Goal: Task Accomplishment & Management: Complete application form

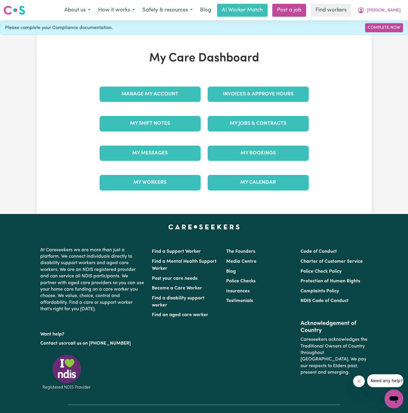
click at [236, 81] on div "Invoices & Approve Hours" at bounding box center [258, 94] width 108 height 29
click at [245, 96] on link "Invoices & Approve Hours" at bounding box center [258, 94] width 101 height 15
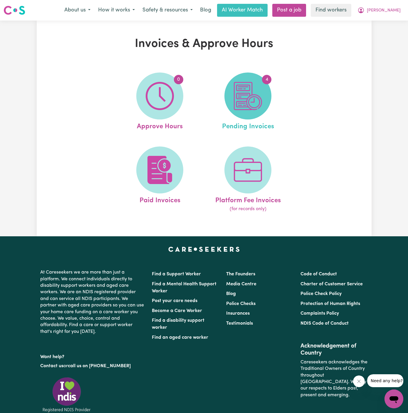
click at [232, 95] on span "4" at bounding box center [248, 96] width 47 height 47
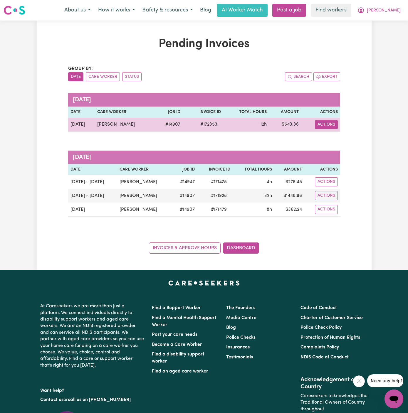
click at [334, 125] on button "Actions" at bounding box center [326, 124] width 23 height 9
click at [346, 134] on link "Download Invoice" at bounding box center [343, 138] width 54 height 12
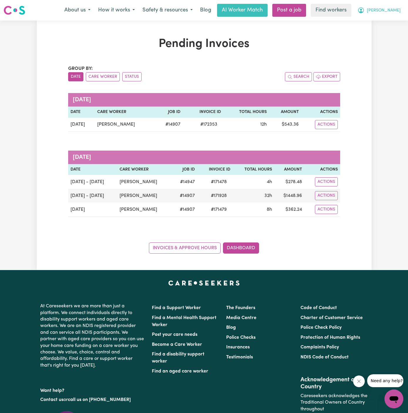
click at [397, 12] on span "[PERSON_NAME]" at bounding box center [384, 10] width 34 height 6
click at [397, 29] on link "Logout" at bounding box center [381, 33] width 46 height 11
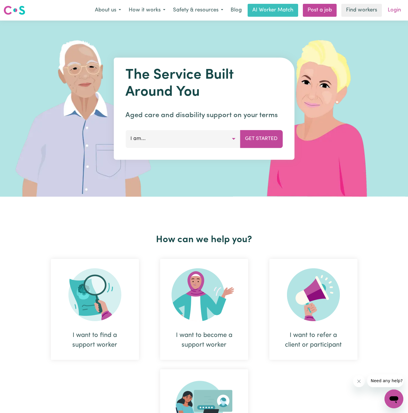
click at [390, 10] on link "Login" at bounding box center [394, 10] width 20 height 13
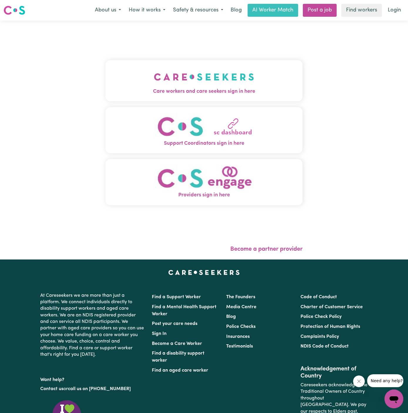
click at [233, 69] on img "Care workers and care seekers sign in here" at bounding box center [204, 77] width 100 height 22
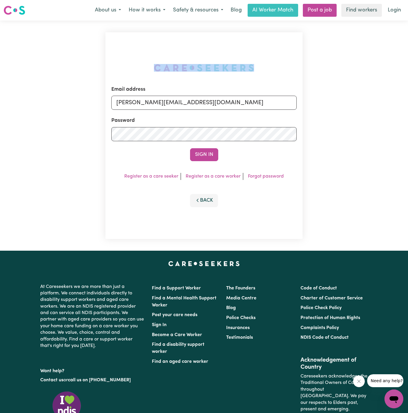
drag, startPoint x: 233, startPoint y: 69, endPoint x: 216, endPoint y: 104, distance: 38.8
click at [216, 104] on div "Email address dyan@careseekers.com.au Password Sign In Register as a care seeke…" at bounding box center [204, 135] width 197 height 207
click at [218, 99] on input "[PERSON_NAME][EMAIL_ADDRESS][DOMAIN_NAME]" at bounding box center [203, 103] width 185 height 14
drag, startPoint x: 148, startPoint y: 107, endPoint x: 351, endPoint y: 106, distance: 203.4
click at [351, 106] on div "Email address superuser~KarynPenderESS@careseekers.com.au Password Sign In Regi…" at bounding box center [204, 136] width 408 height 230
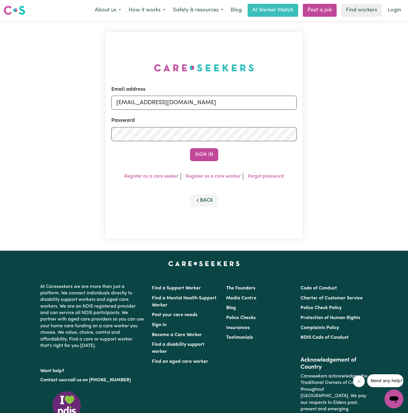
type input "superuser~RobertMoorWC@careseekers.com.au"
click at [190, 148] on button "Sign In" at bounding box center [204, 154] width 28 height 13
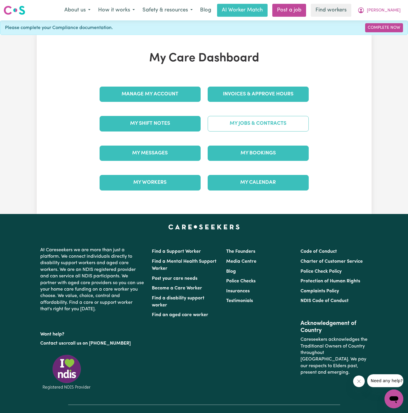
click at [302, 125] on link "My Jobs & Contracts" at bounding box center [258, 123] width 101 height 15
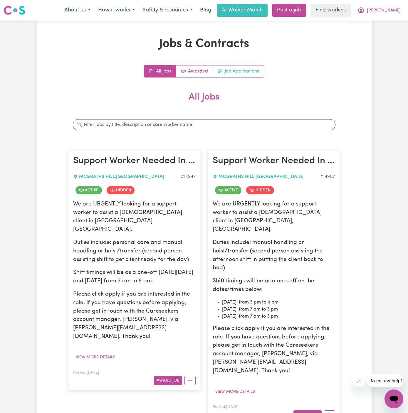
click at [247, 75] on link "Job Applications" at bounding box center [238, 72] width 51 height 12
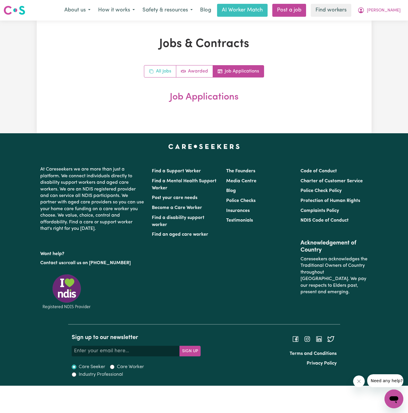
click at [167, 69] on link "All Jobs" at bounding box center [160, 72] width 32 height 12
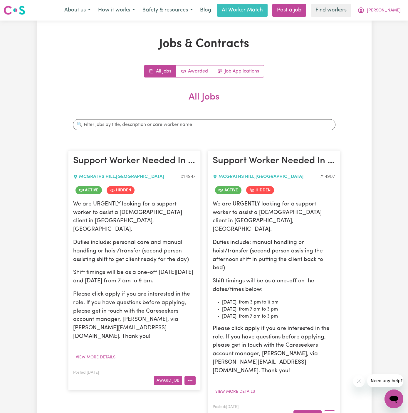
click at [191, 378] on icon "More options" at bounding box center [190, 381] width 6 height 6
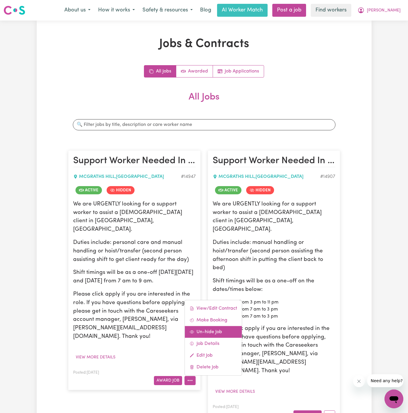
click at [226, 326] on link "Un-hide Job" at bounding box center [213, 332] width 57 height 12
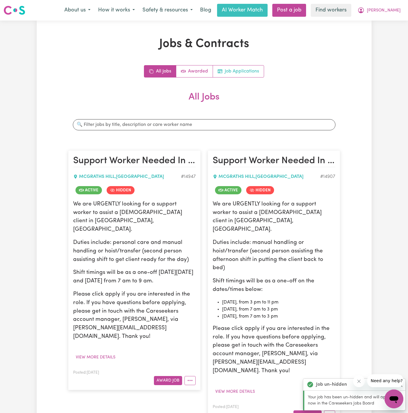
click at [245, 68] on link "Job Applications" at bounding box center [238, 72] width 51 height 12
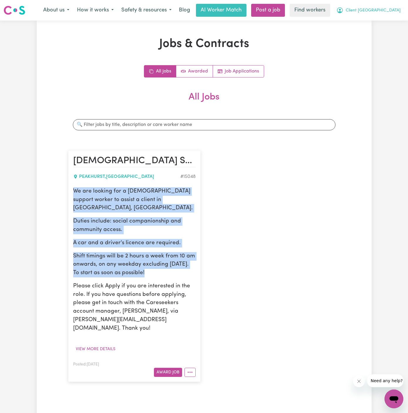
click at [398, 12] on span "Client Peakhurst" at bounding box center [373, 10] width 55 height 6
click at [389, 23] on link "My Dashboard" at bounding box center [381, 22] width 46 height 11
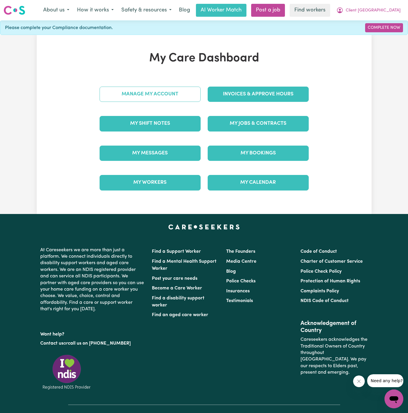
click at [177, 97] on link "Manage My Account" at bounding box center [150, 94] width 101 height 15
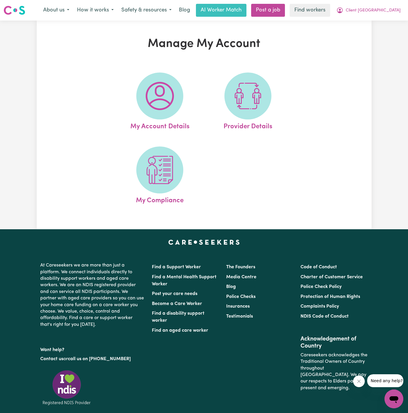
click at [177, 98] on span at bounding box center [159, 96] width 47 height 47
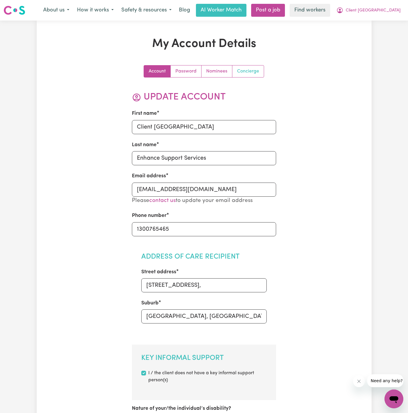
click at [247, 70] on link "Concierge" at bounding box center [247, 72] width 31 height 12
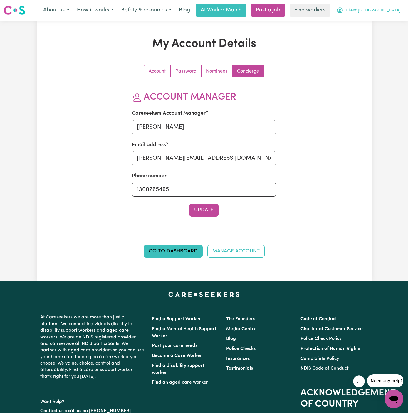
click at [384, 13] on span "Client Peakhurst" at bounding box center [373, 10] width 55 height 6
click at [384, 21] on link "My Dashboard" at bounding box center [381, 22] width 46 height 11
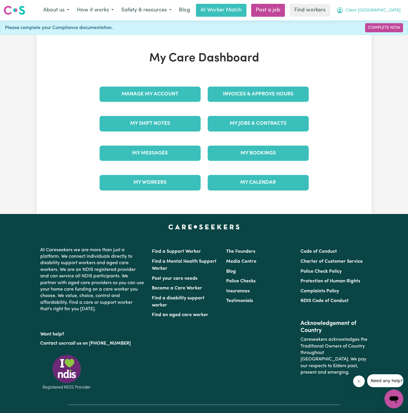
click at [386, 7] on button "Client Peakhurst" at bounding box center [369, 10] width 72 height 12
click at [386, 34] on link "Logout" at bounding box center [381, 33] width 46 height 11
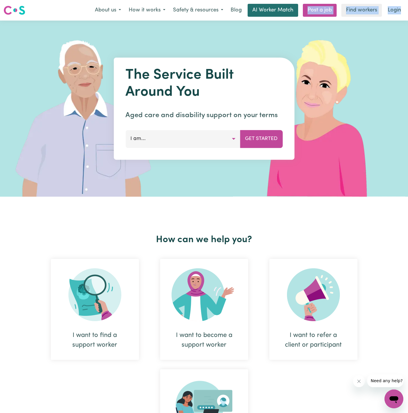
drag, startPoint x: 392, startPoint y: 17, endPoint x: 270, endPoint y: 12, distance: 122.4
click at [274, 11] on nav "Menu About us How it works Safety & resources Blog AI Worker Match Post a job F…" at bounding box center [204, 10] width 408 height 21
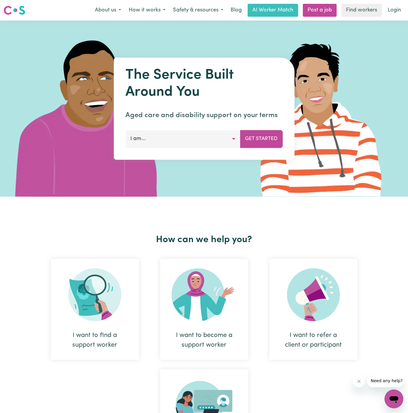
click at [383, 16] on div "About us How it works Safety & resources Blog AI Worker Match Post a job Find w…" at bounding box center [248, 10] width 314 height 13
click at [395, 10] on link "Login" at bounding box center [394, 10] width 20 height 13
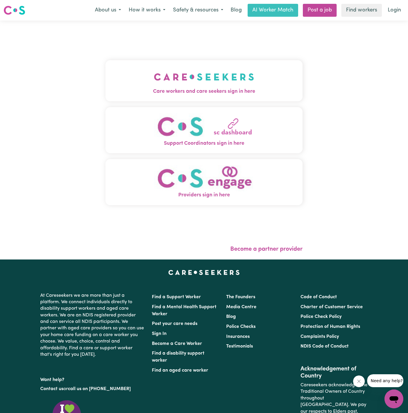
click at [229, 80] on button "Care workers and care seekers sign in here" at bounding box center [204, 80] width 197 height 41
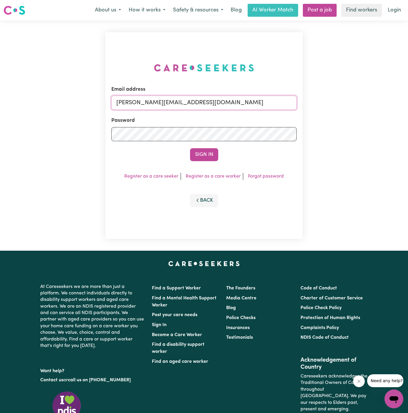
click at [259, 100] on input "[PERSON_NAME][EMAIL_ADDRESS][DOMAIN_NAME]" at bounding box center [203, 103] width 185 height 14
drag, startPoint x: 146, startPoint y: 102, endPoint x: 409, endPoint y: 115, distance: 263.3
click at [408, 115] on html "Menu About us How it works Safety & resources Blog AI Worker Match Post a job F…" at bounding box center [204, 252] width 408 height 504
type input "superuser~GrahamWhiteKNC@careseekers.com.au"
click at [204, 156] on button "Sign In" at bounding box center [204, 154] width 28 height 13
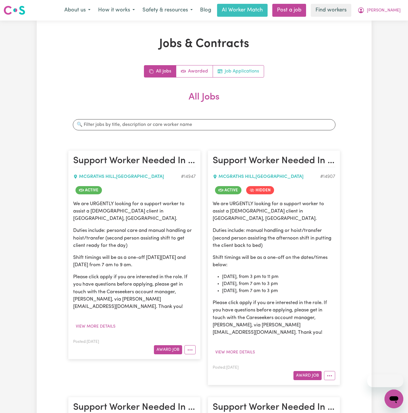
click at [261, 70] on link "Job Applications" at bounding box center [238, 72] width 51 height 12
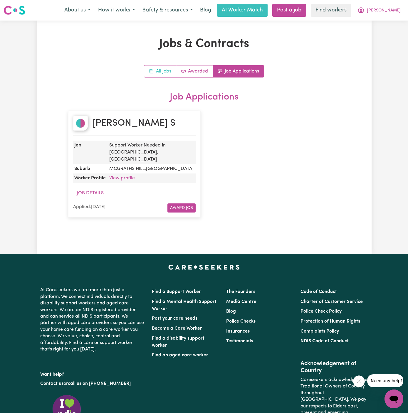
click at [160, 67] on link "All Jobs" at bounding box center [160, 72] width 32 height 12
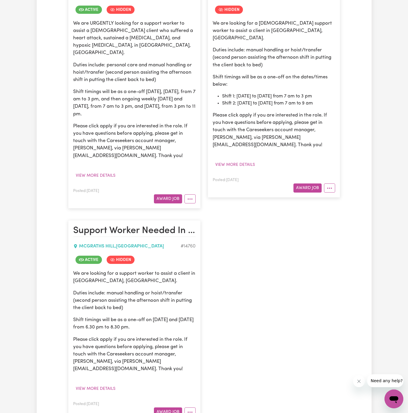
scroll to position [477, 0]
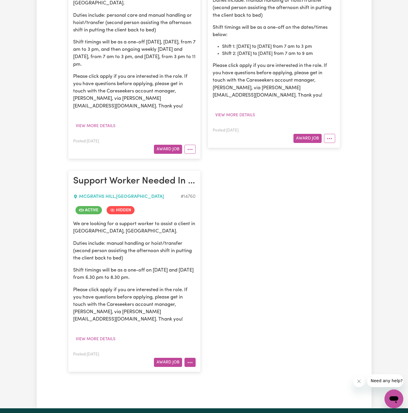
click at [194, 358] on button "More options" at bounding box center [190, 362] width 11 height 9
click at [222, 371] on link "View/Edit Contract" at bounding box center [213, 377] width 57 height 12
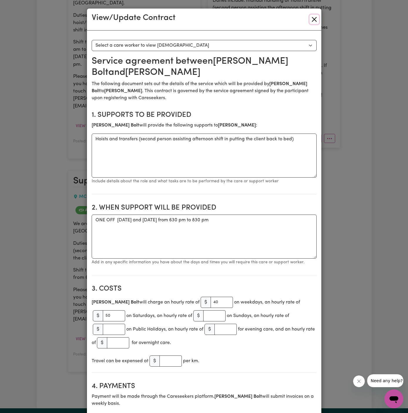
click at [314, 16] on button "Close" at bounding box center [314, 19] width 9 height 9
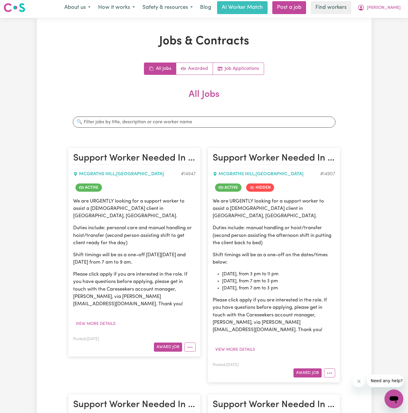
scroll to position [0, 0]
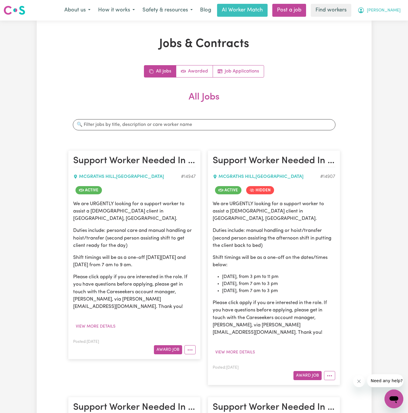
click at [395, 8] on span "[PERSON_NAME]" at bounding box center [384, 10] width 34 height 6
click at [394, 17] on link "My Dashboard" at bounding box center [381, 22] width 46 height 11
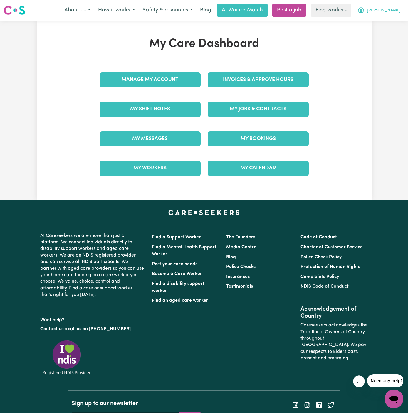
click at [394, 13] on span "[PERSON_NAME]" at bounding box center [384, 10] width 34 height 6
click at [388, 32] on link "Logout" at bounding box center [381, 33] width 46 height 11
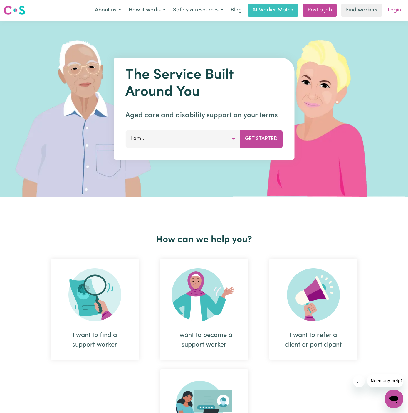
click at [395, 9] on link "Login" at bounding box center [394, 10] width 20 height 13
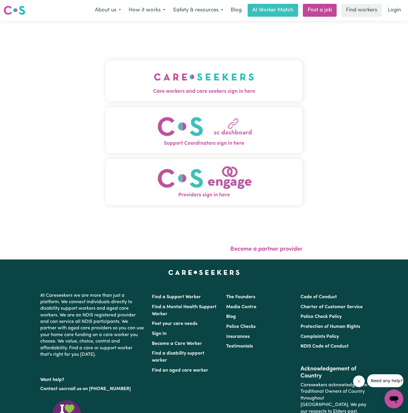
click at [211, 71] on img "Care workers and care seekers sign in here" at bounding box center [204, 77] width 100 height 22
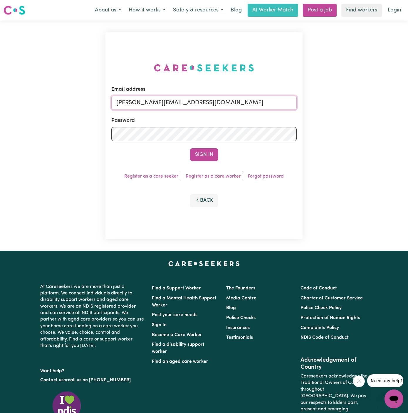
click at [205, 98] on input "[PERSON_NAME][EMAIL_ADDRESS][DOMAIN_NAME]" at bounding box center [203, 103] width 185 height 14
click at [321, 16] on link "Post a job" at bounding box center [320, 10] width 34 height 13
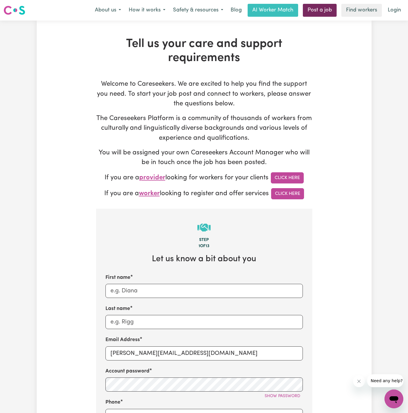
click at [161, 304] on div "First name Last name Email Address [PERSON_NAME][EMAIL_ADDRESS][DOMAIN_NAME] Ac…" at bounding box center [204, 395] width 197 height 243
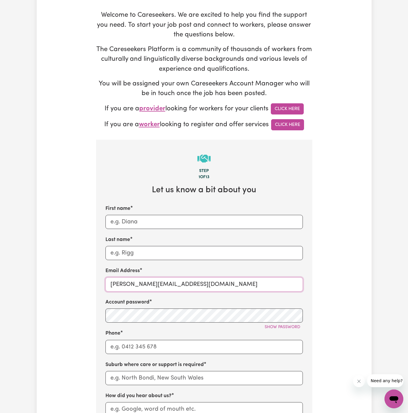
drag, startPoint x: 125, startPoint y: 285, endPoint x: 297, endPoint y: 284, distance: 172.2
click at [297, 284] on input "[PERSON_NAME][EMAIL_ADDRESS][DOMAIN_NAME]" at bounding box center [204, 285] width 197 height 14
click at [151, 283] on input "[PERSON_NAME][EMAIL_ADDRESS][DOMAIN_NAME]" at bounding box center [204, 285] width 197 height 14
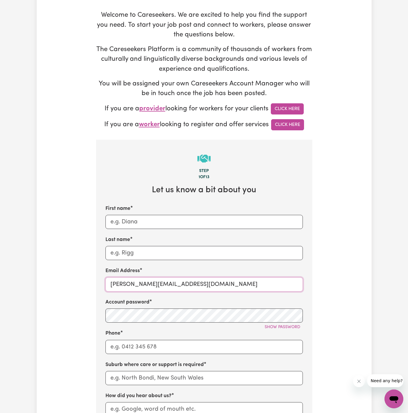
paste input "JudithWhiteKNC"
drag, startPoint x: 141, startPoint y: 284, endPoint x: 74, endPoint y: 284, distance: 67.0
click at [74, 284] on div "Tell us your care and support requirements Welcome to Careseekers. We are excit…" at bounding box center [204, 286] width 335 height 636
paste input "[EMAIL_ADDRESS][DOMAIN_NAME]"
type input "[EMAIL_ADDRESS][DOMAIN_NAME]"
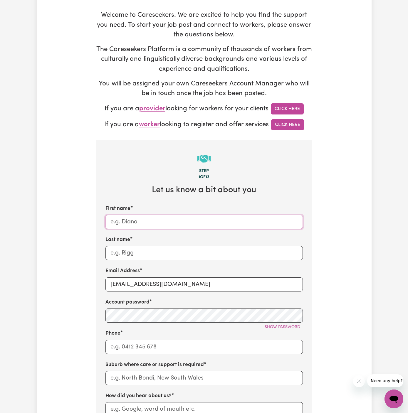
click at [139, 223] on input "First name" at bounding box center [204, 222] width 197 height 14
paste input "JudithWhite"
drag, startPoint x: 124, startPoint y: 222, endPoint x: 156, endPoint y: 222, distance: 32.0
click at [156, 222] on input "JudithWhite" at bounding box center [204, 222] width 197 height 14
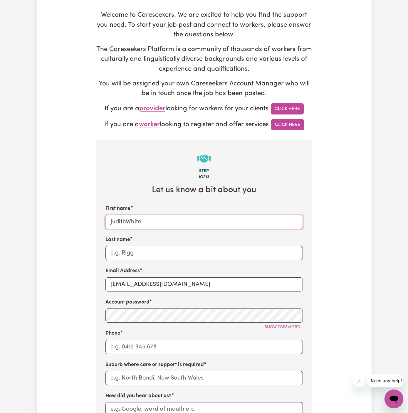
drag, startPoint x: 153, startPoint y: 222, endPoint x: 127, endPoint y: 220, distance: 25.3
click at [127, 220] on input "JudithWhite" at bounding box center [204, 222] width 197 height 14
type input "[PERSON_NAME]"
click at [134, 252] on input "Last name" at bounding box center [204, 253] width 197 height 14
paste input "White"
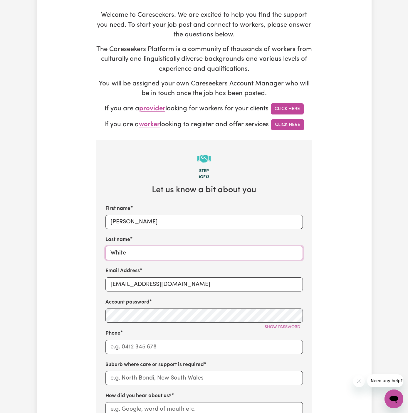
click at [150, 253] on input "White" at bounding box center [204, 253] width 197 height 14
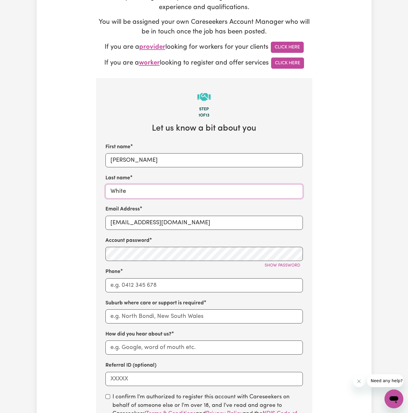
type input "White"
click at [173, 284] on input "Phone" at bounding box center [204, 286] width 197 height 14
type input "1300765465"
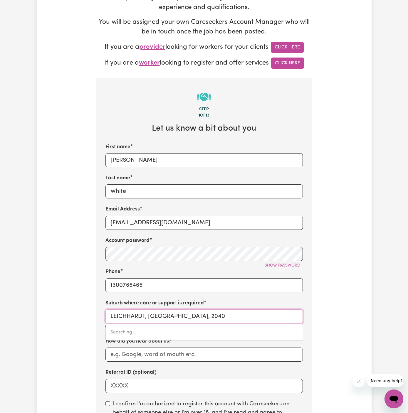
click at [171, 317] on input "LEICHHARDT, [GEOGRAPHIC_DATA], 2040" at bounding box center [204, 317] width 197 height 14
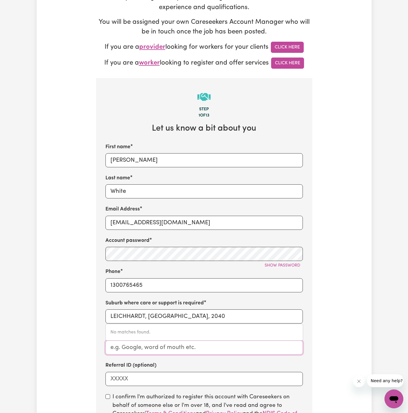
click at [222, 342] on input "How did you hear about us?" at bounding box center [204, 348] width 197 height 14
click at [252, 315] on input "LEICHHARDT, [GEOGRAPHIC_DATA], 2040" at bounding box center [204, 317] width 197 height 14
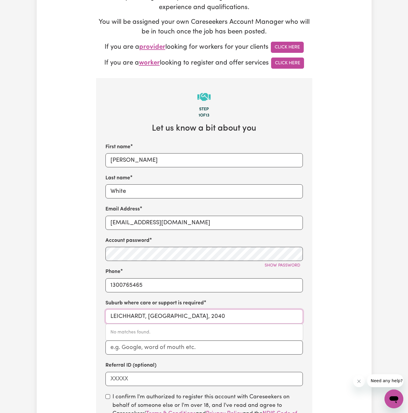
paste input "Pymble"
type input "Pymble"
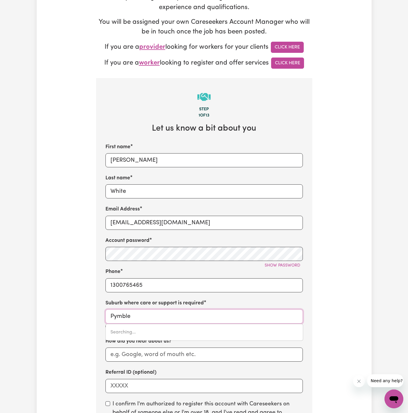
type input "Pymble, [GEOGRAPHIC_DATA], 2073"
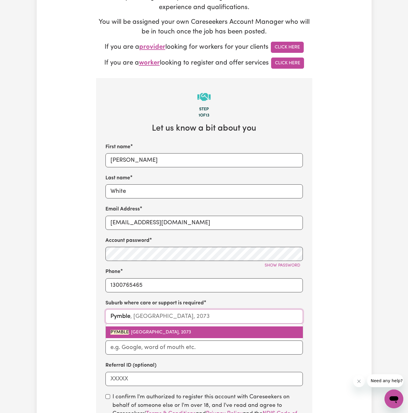
click at [178, 333] on span "PYMBLE , [GEOGRAPHIC_DATA], 2073" at bounding box center [150, 332] width 81 height 5
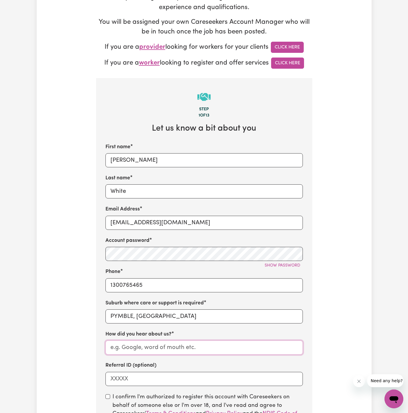
click at [178, 344] on input "How did you hear about us?" at bounding box center [204, 348] width 197 height 14
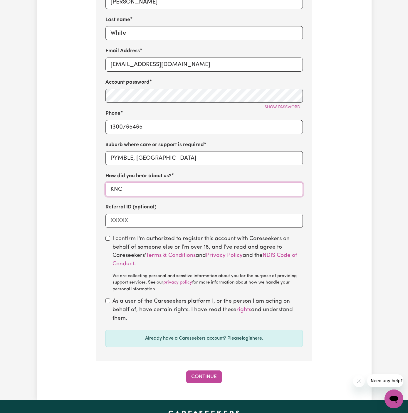
scroll to position [306, 0]
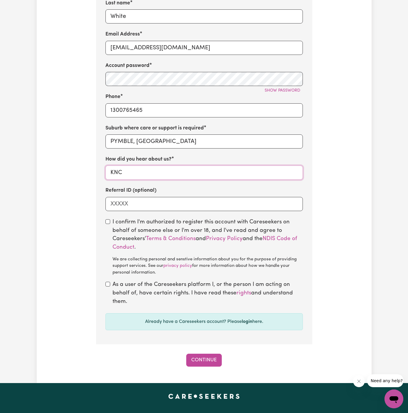
type input "KNC"
click at [107, 223] on input "checkbox" at bounding box center [108, 222] width 5 height 5
checkbox input "true"
click at [107, 283] on input "checkbox" at bounding box center [108, 284] width 5 height 5
checkbox input "true"
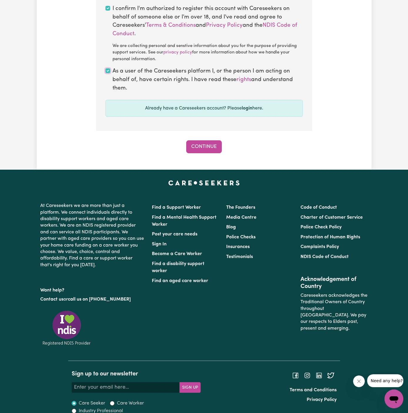
scroll to position [528, 0]
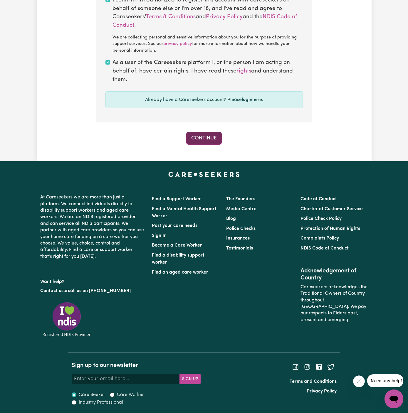
click at [206, 141] on button "Continue" at bounding box center [204, 138] width 36 height 13
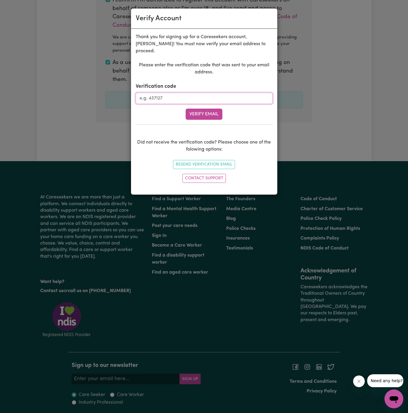
click at [175, 93] on input "Verification code" at bounding box center [204, 98] width 137 height 11
paste input "891335"
type input "891335"
click at [190, 109] on button "Verify Email" at bounding box center [204, 114] width 37 height 11
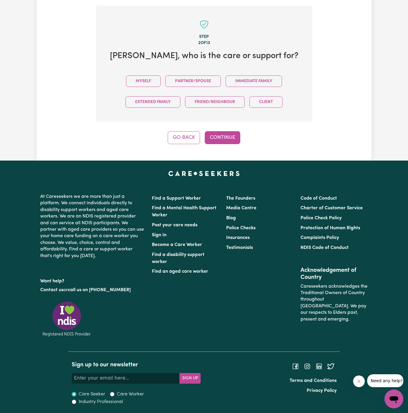
scroll to position [202, 0]
